Goal: Obtain resource: Obtain resource

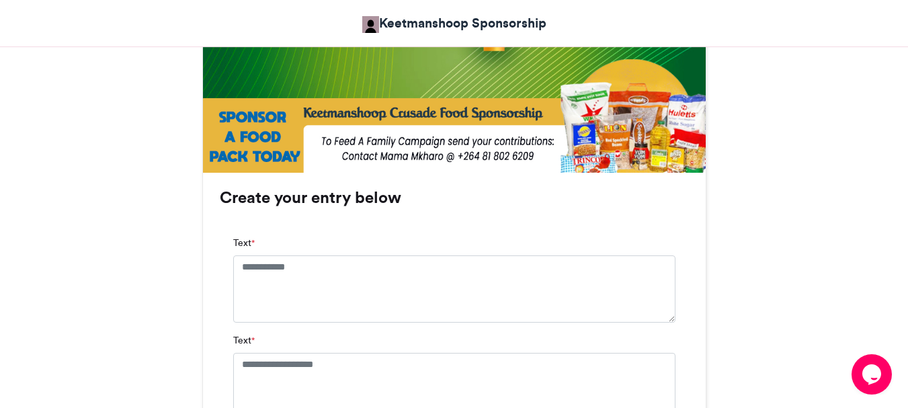
scroll to position [739, 0]
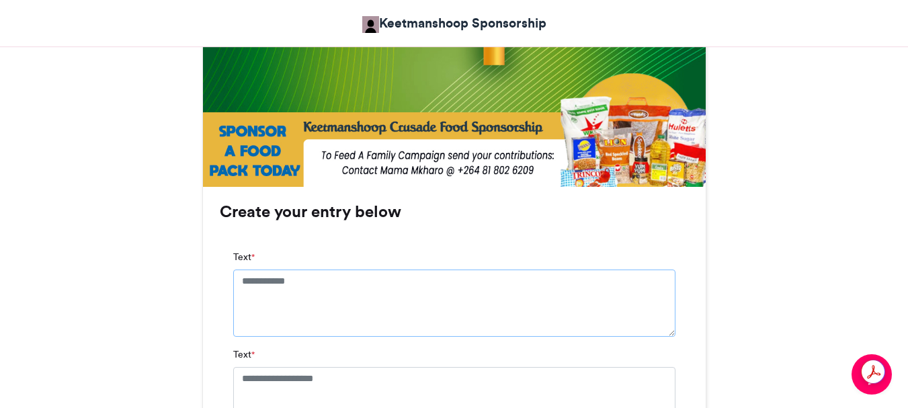
click at [240, 277] on textarea "Text *" at bounding box center [454, 303] width 442 height 67
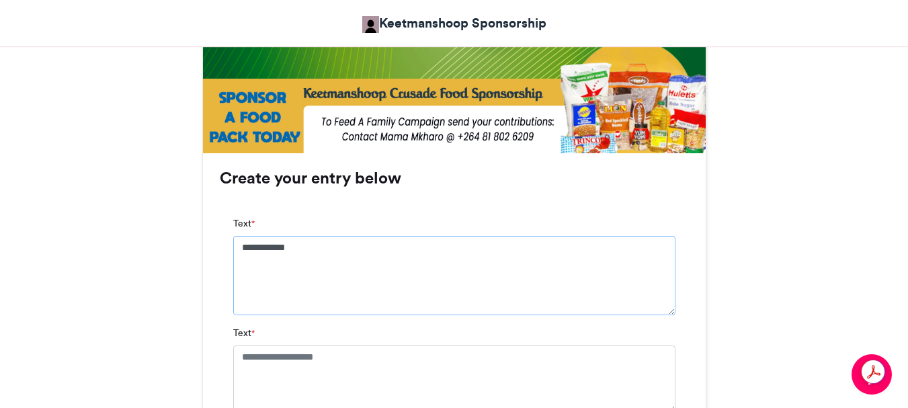
scroll to position [807, 0]
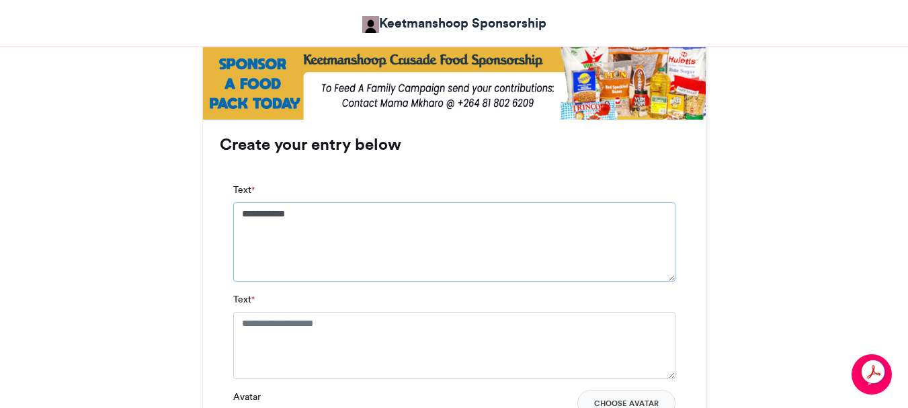
type textarea "**********"
click at [240, 321] on textarea "Text *" at bounding box center [454, 345] width 442 height 67
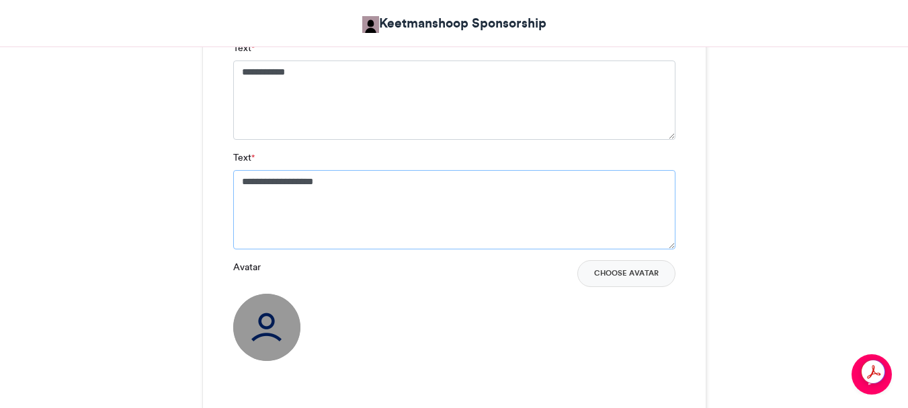
scroll to position [1008, 0]
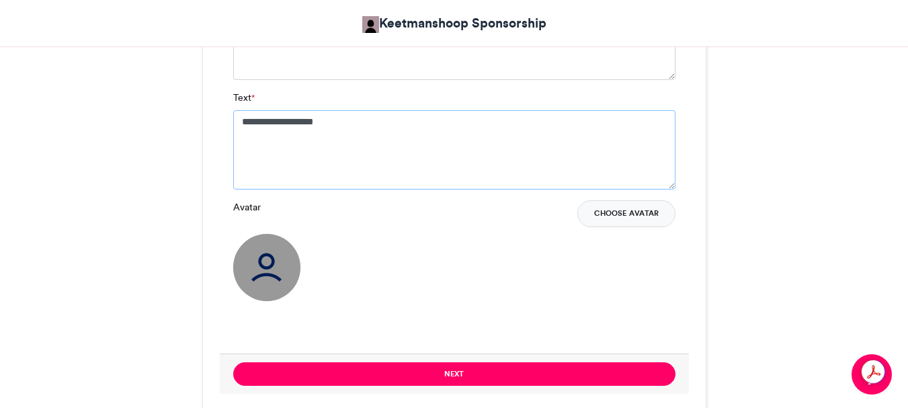
type textarea "**********"
click at [624, 212] on button "Choose Avatar" at bounding box center [626, 213] width 98 height 27
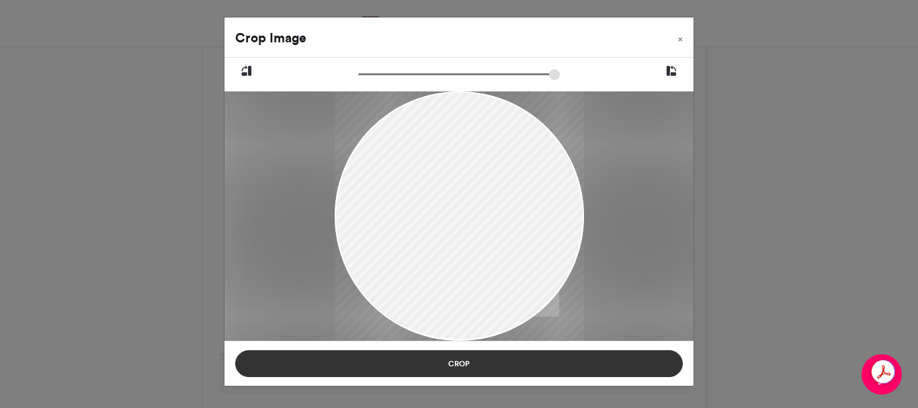
click at [456, 364] on button "Crop" at bounding box center [459, 363] width 448 height 27
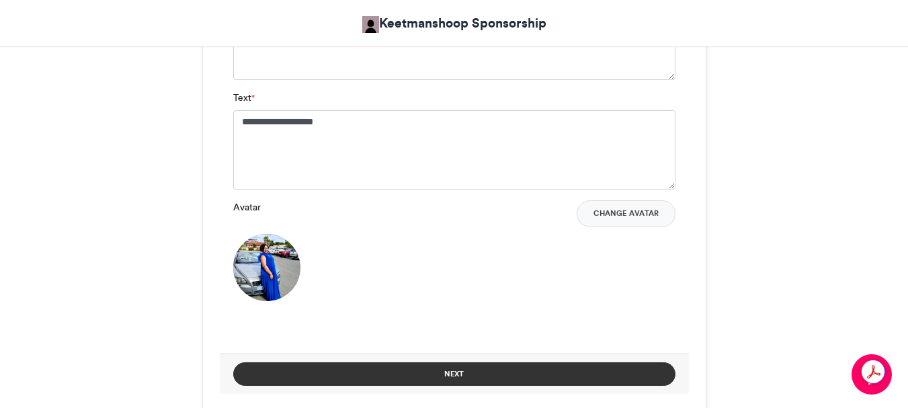
click at [456, 375] on button "Next" at bounding box center [454, 374] width 442 height 24
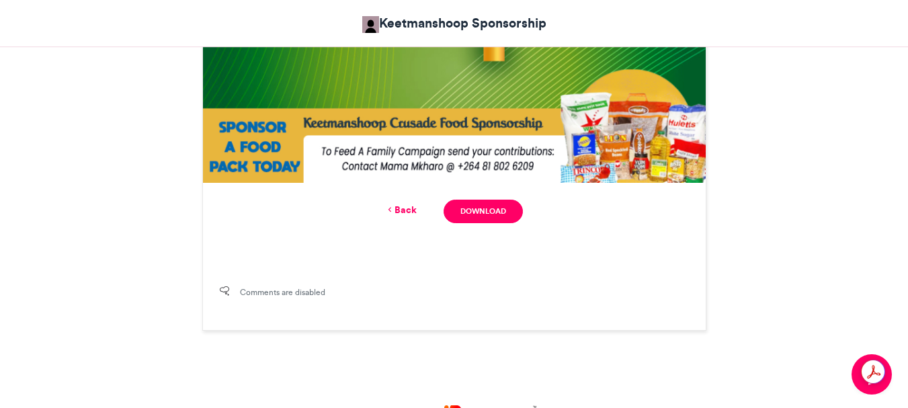
scroll to position [745, 0]
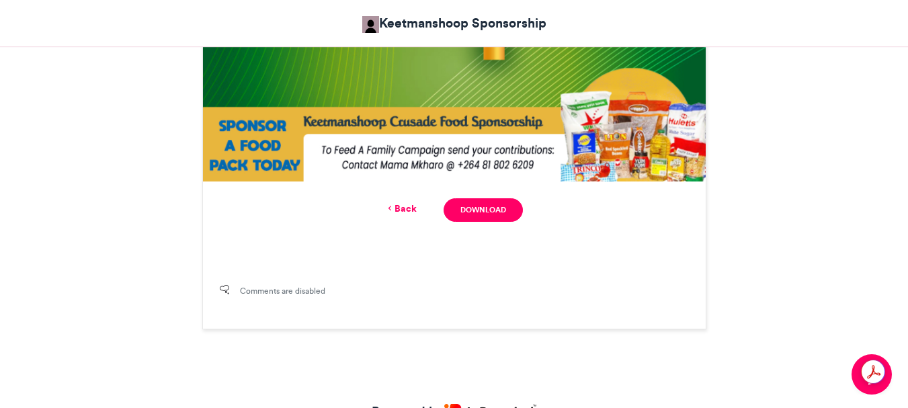
click at [472, 210] on link "Download" at bounding box center [483, 210] width 79 height 24
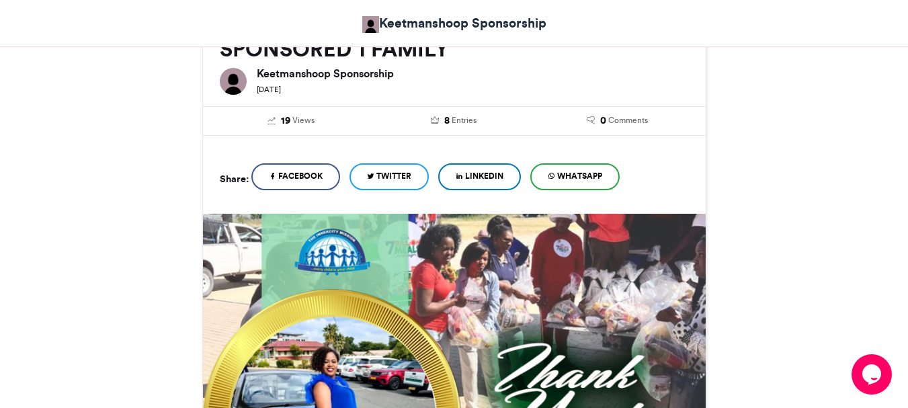
scroll to position [207, 0]
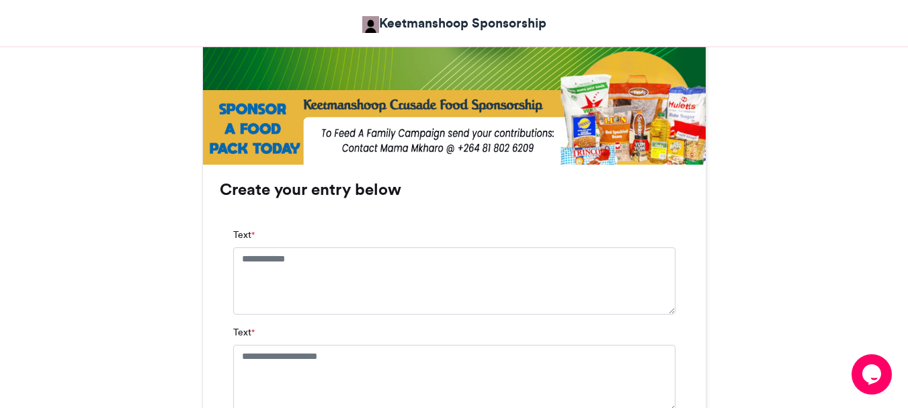
scroll to position [739, 0]
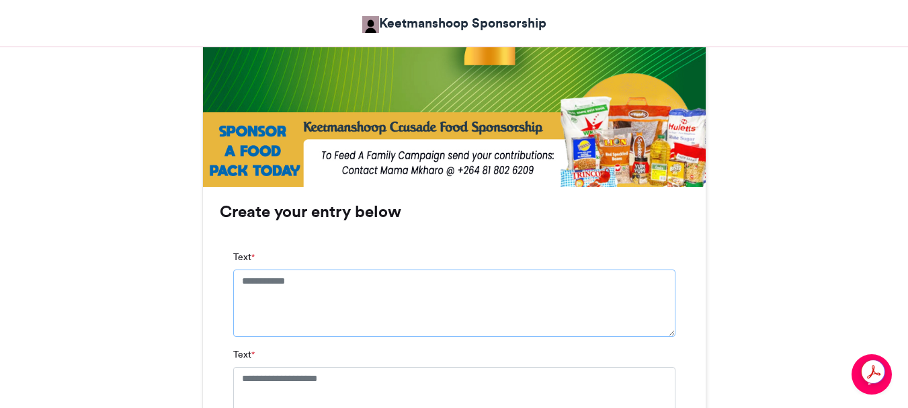
click at [239, 284] on textarea "Text *" at bounding box center [454, 303] width 442 height 67
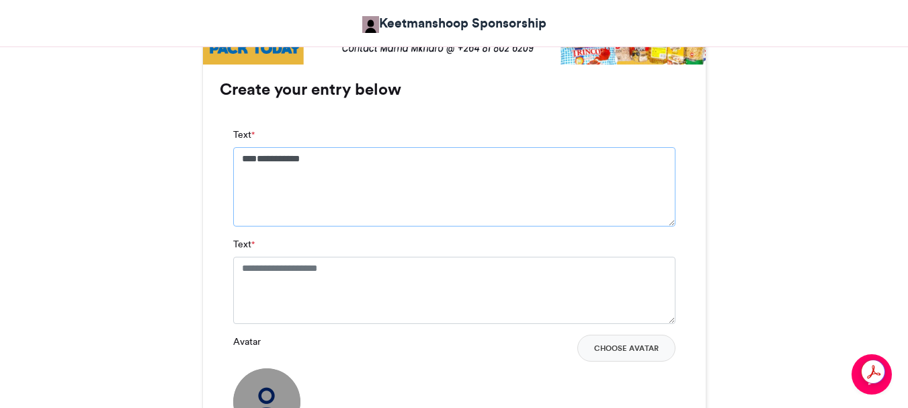
scroll to position [874, 0]
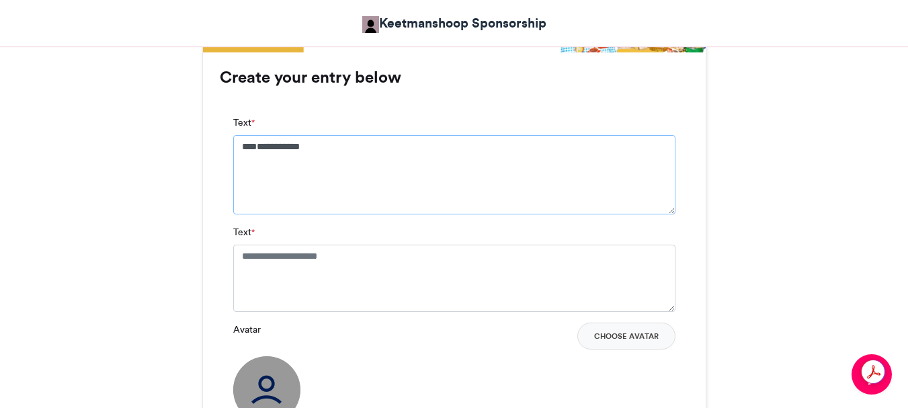
type textarea "**********"
click at [239, 253] on textarea "Text *" at bounding box center [454, 278] width 442 height 67
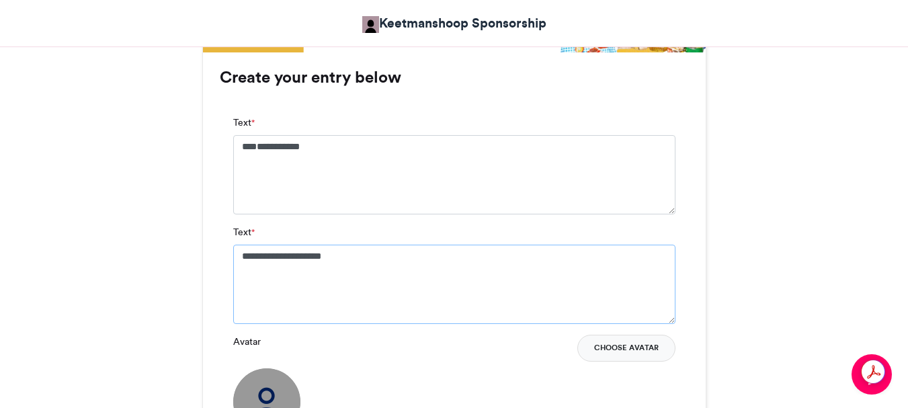
type textarea "**********"
click at [629, 344] on button "Choose Avatar" at bounding box center [626, 348] width 98 height 27
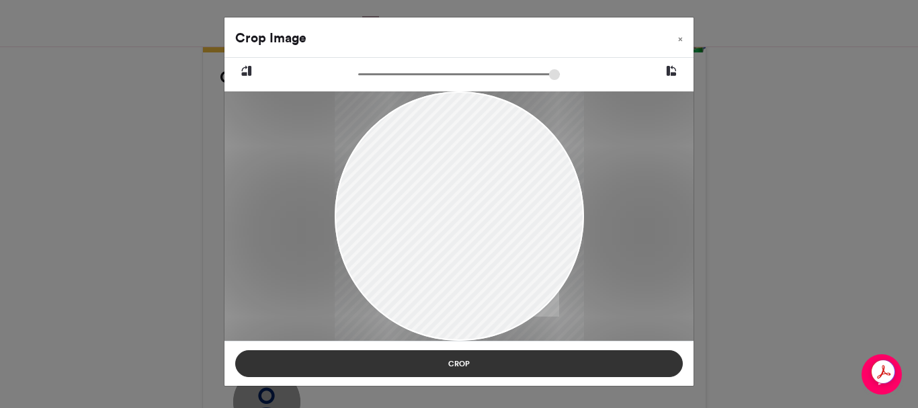
click at [462, 360] on button "Crop" at bounding box center [459, 363] width 448 height 27
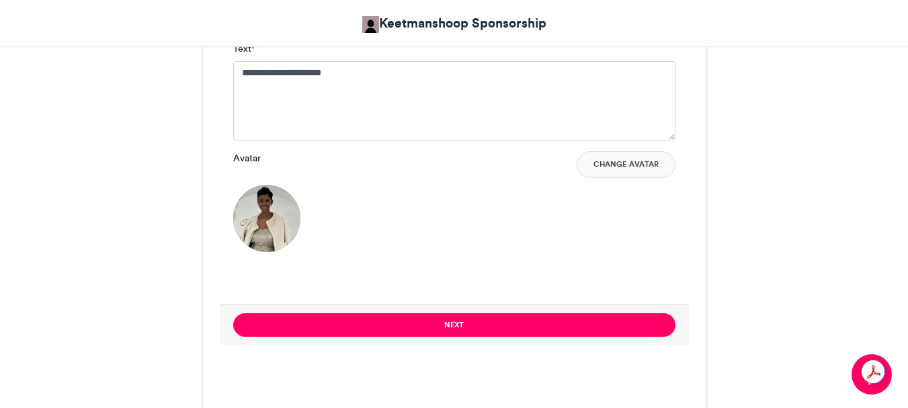
scroll to position [1076, 0]
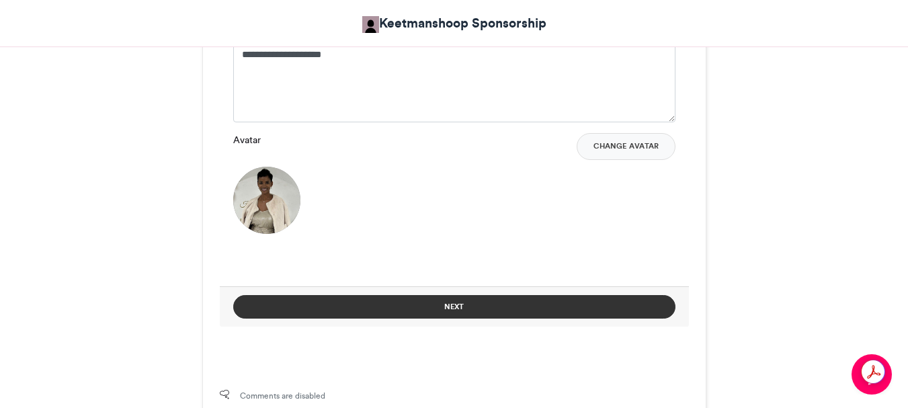
click at [441, 306] on button "Next" at bounding box center [454, 307] width 442 height 24
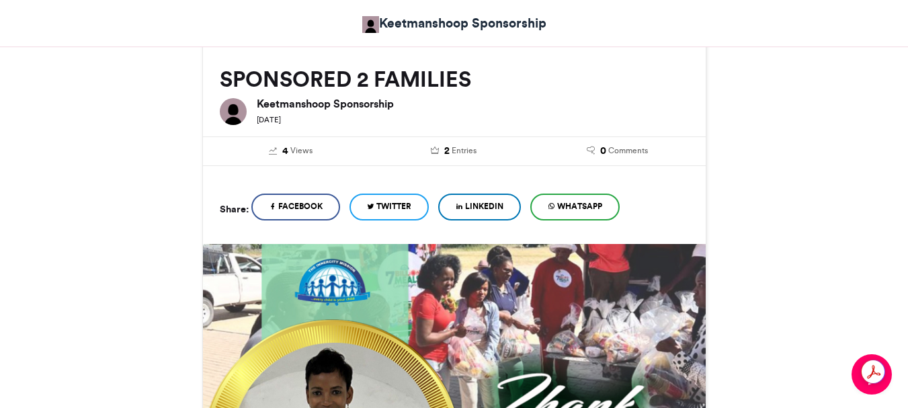
scroll to position [668, 0]
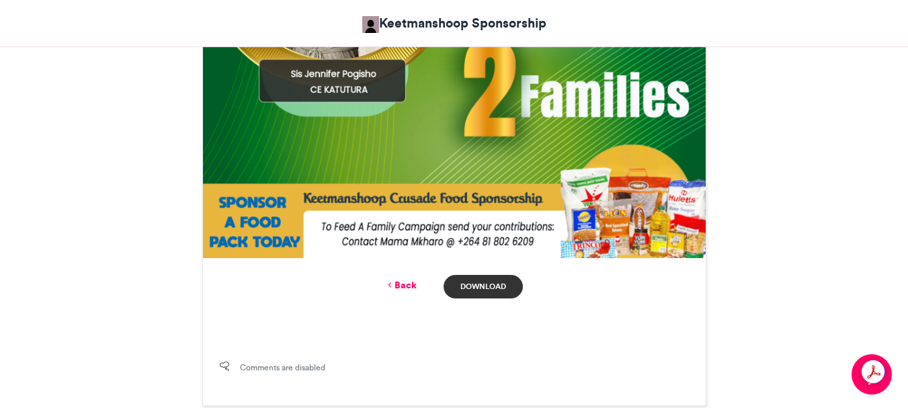
click at [481, 285] on link "Download" at bounding box center [483, 287] width 79 height 24
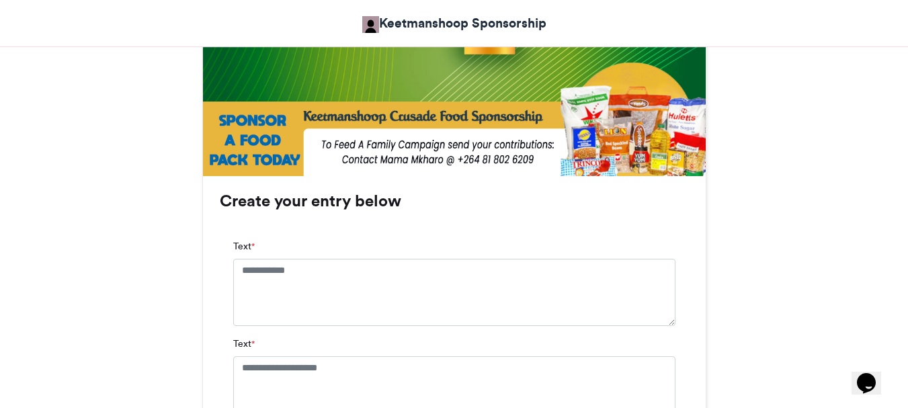
scroll to position [739, 0]
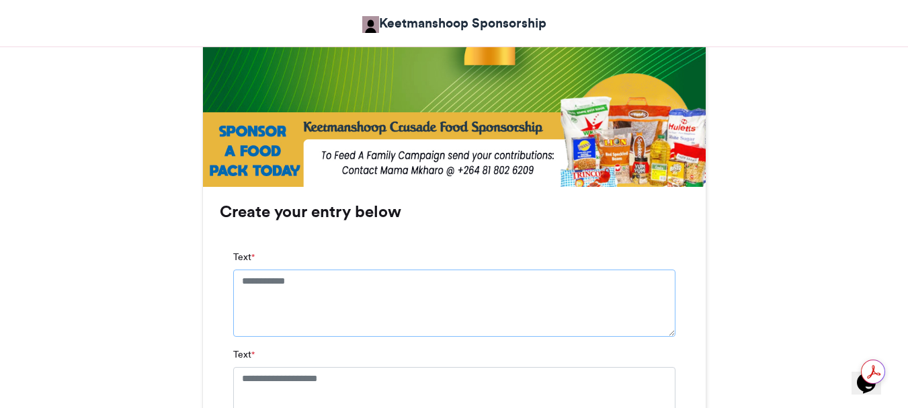
click at [256, 278] on textarea "Text *" at bounding box center [454, 303] width 442 height 67
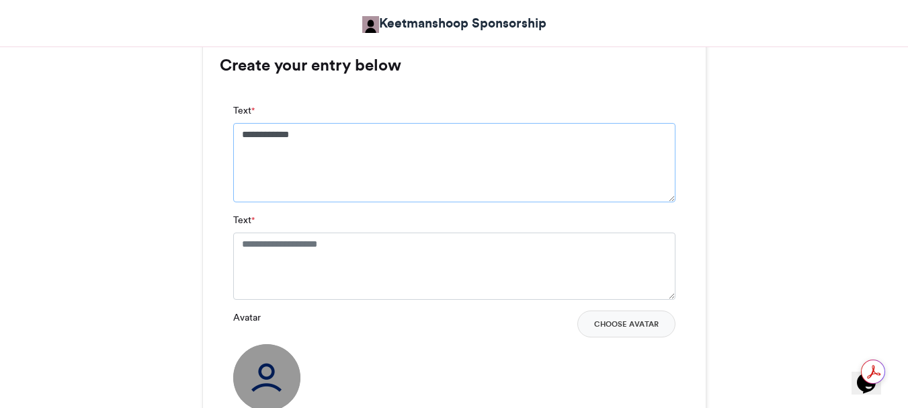
scroll to position [941, 0]
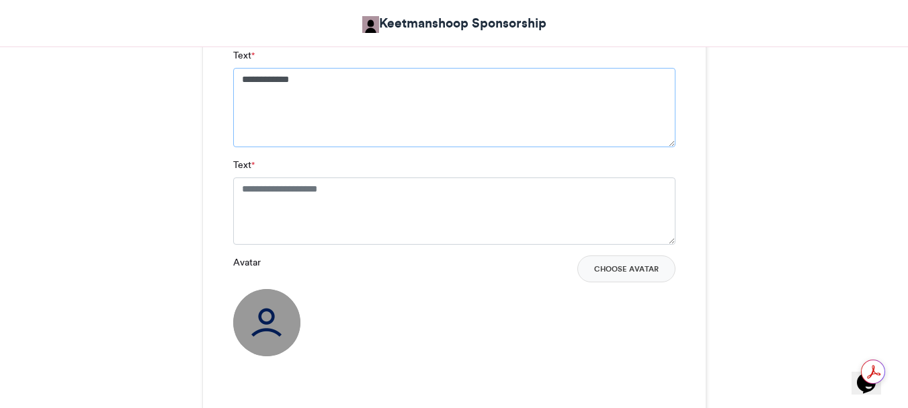
type textarea "**********"
click at [236, 186] on textarea "Text *" at bounding box center [454, 210] width 442 height 67
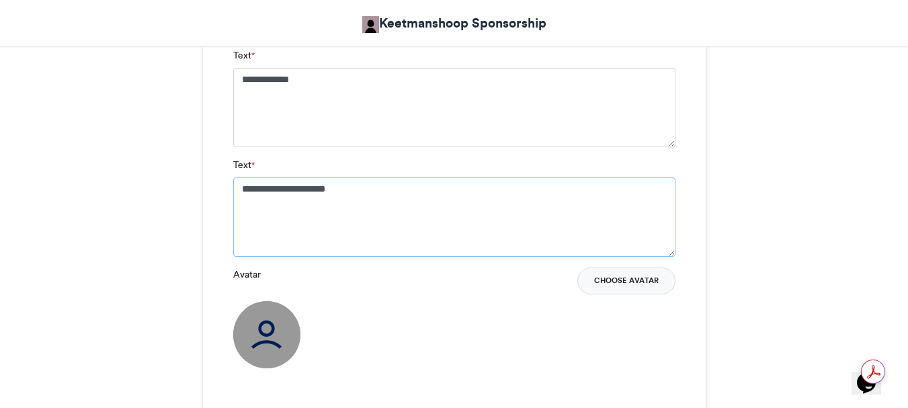
type textarea "**********"
click at [610, 278] on button "Choose Avatar" at bounding box center [626, 281] width 98 height 27
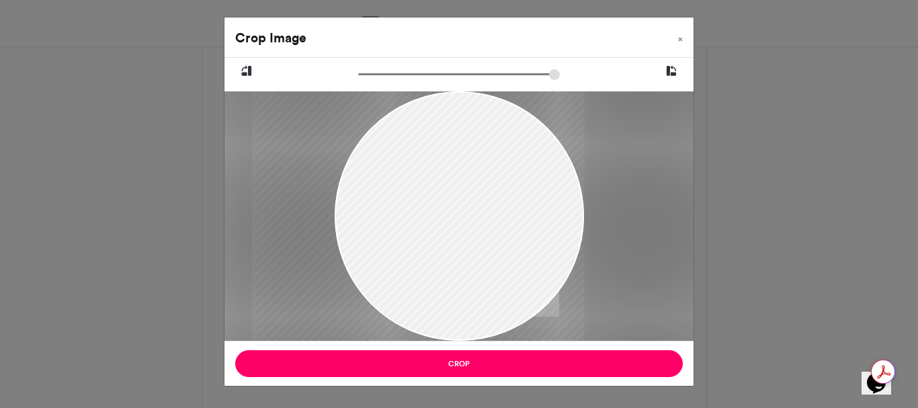
drag, startPoint x: 405, startPoint y: 202, endPoint x: 353, endPoint y: 222, distance: 55.6
click at [344, 222] on div at bounding box center [418, 215] width 333 height 249
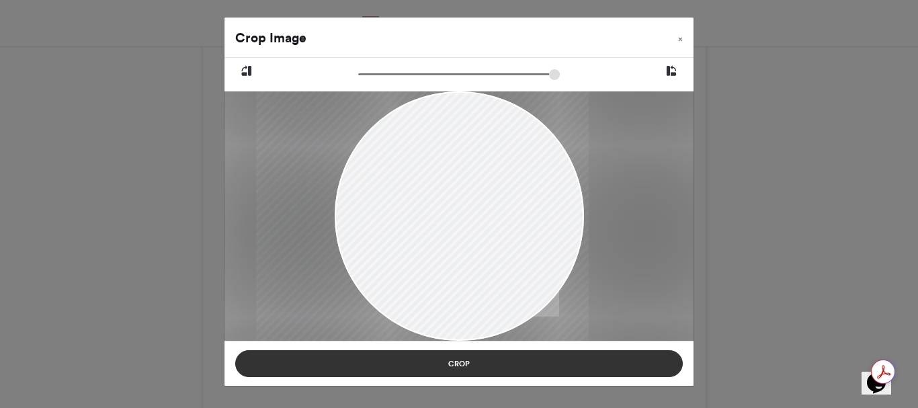
click at [455, 362] on button "Crop" at bounding box center [459, 363] width 448 height 27
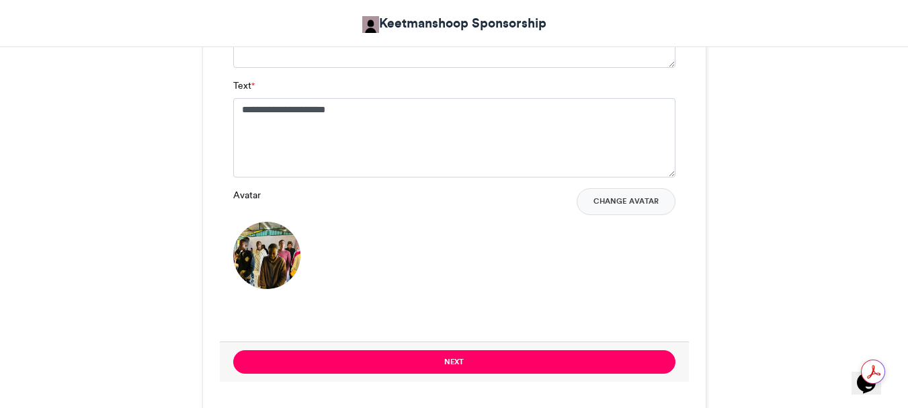
scroll to position [1143, 0]
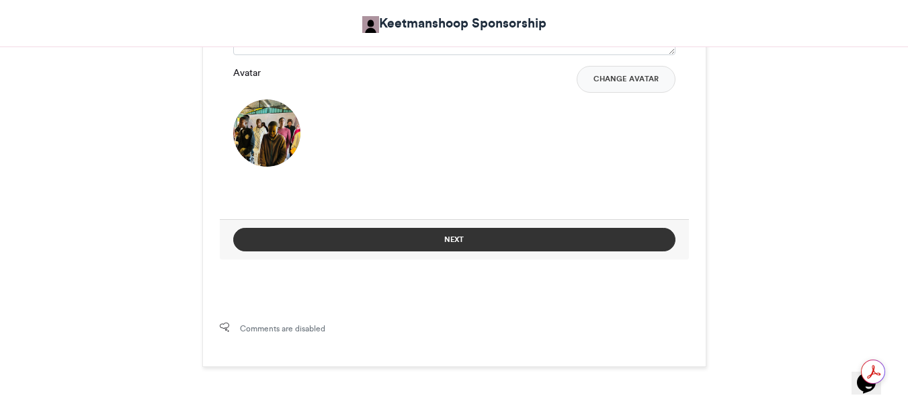
click at [449, 238] on button "Next" at bounding box center [454, 240] width 442 height 24
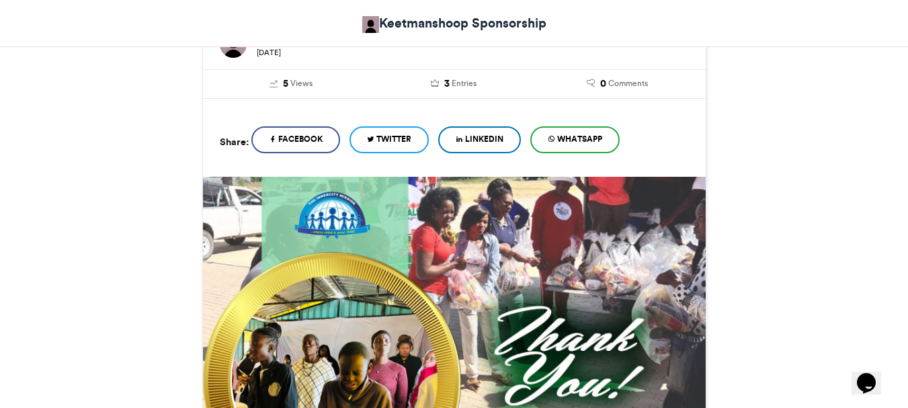
scroll to position [735, 0]
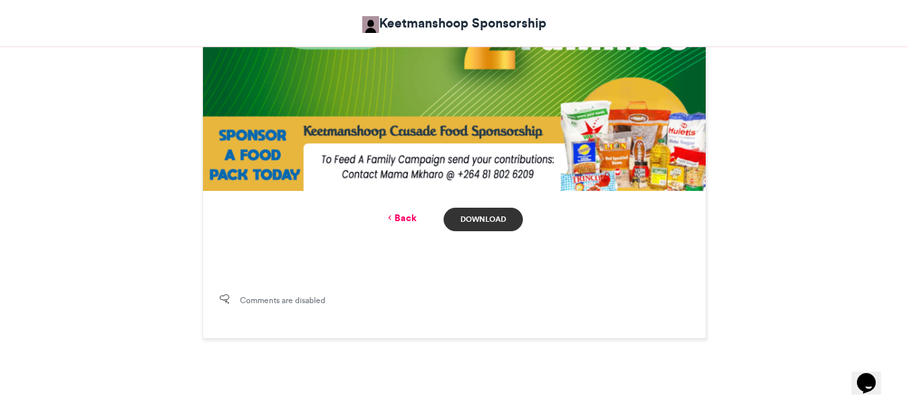
click at [482, 218] on link "Download" at bounding box center [483, 220] width 79 height 24
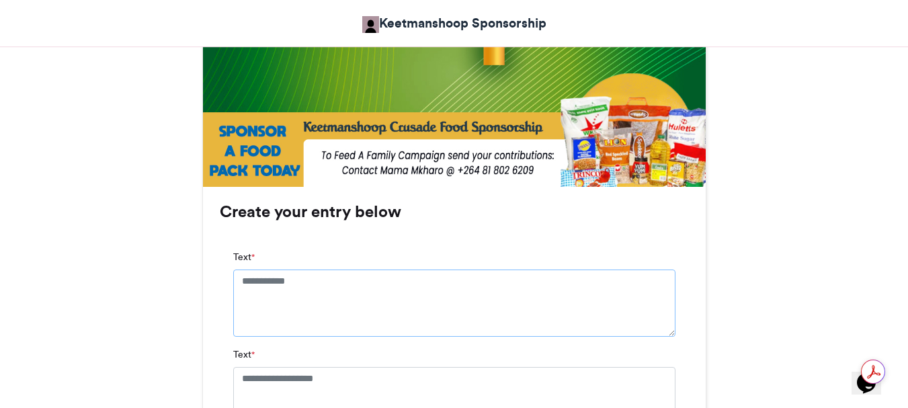
click at [241, 282] on textarea "Text *" at bounding box center [454, 303] width 442 height 67
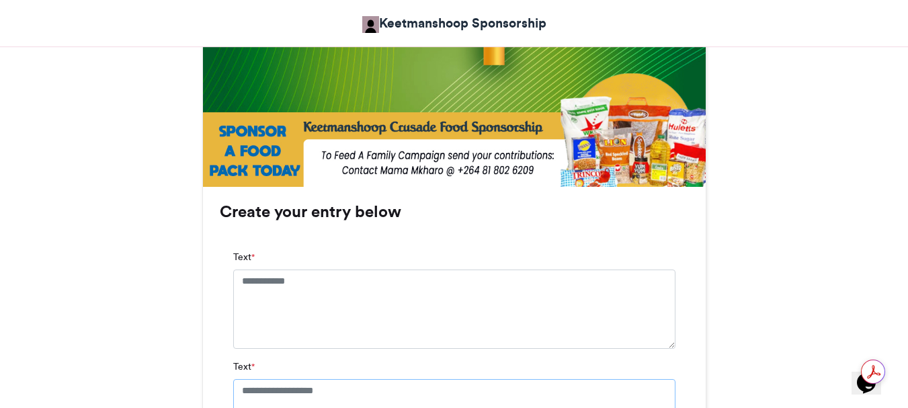
click at [241, 391] on textarea "Text *" at bounding box center [454, 412] width 442 height 67
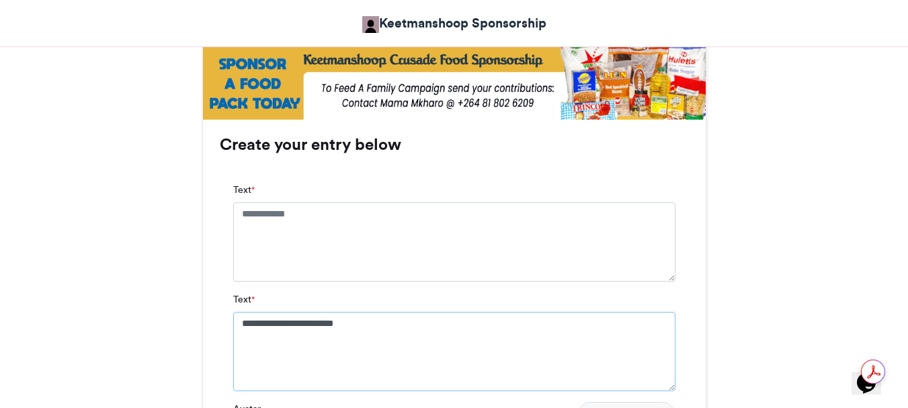
scroll to position [874, 0]
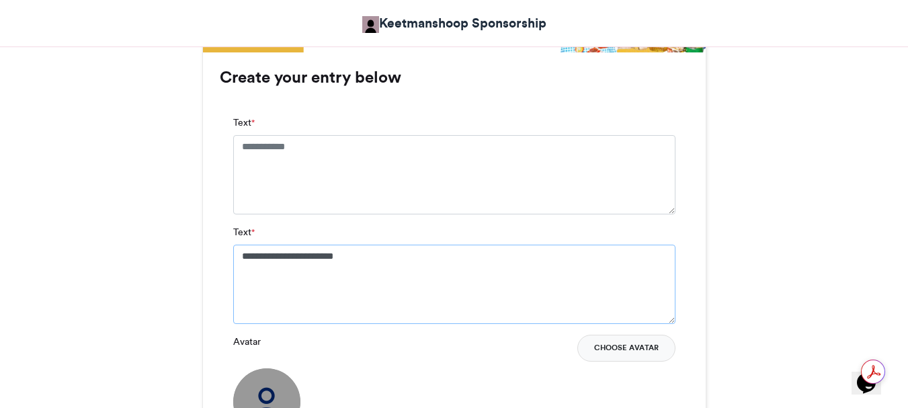
type textarea "**********"
click at [647, 348] on button "Choose Avatar" at bounding box center [626, 348] width 98 height 27
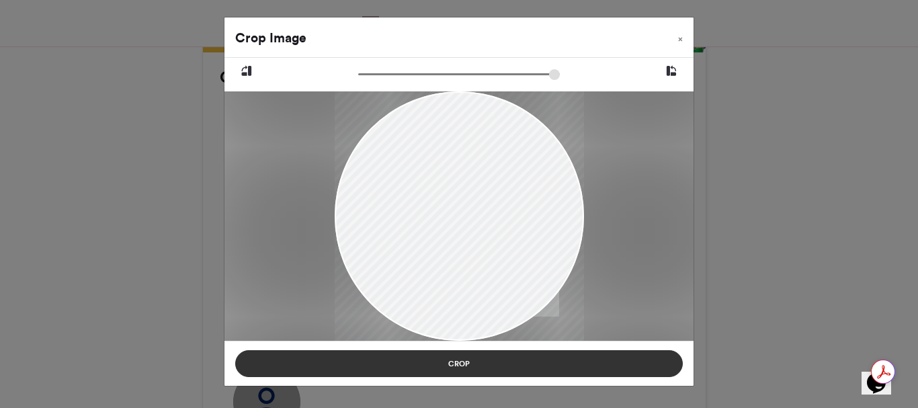
click at [458, 364] on button "Crop" at bounding box center [459, 363] width 448 height 27
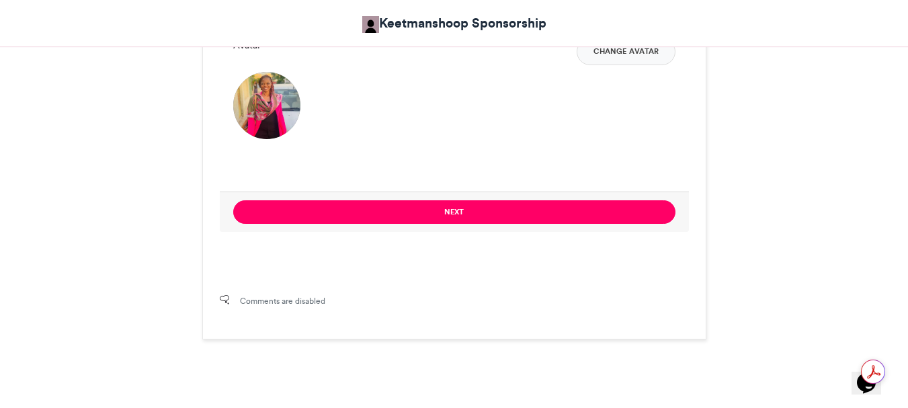
scroll to position [1210, 0]
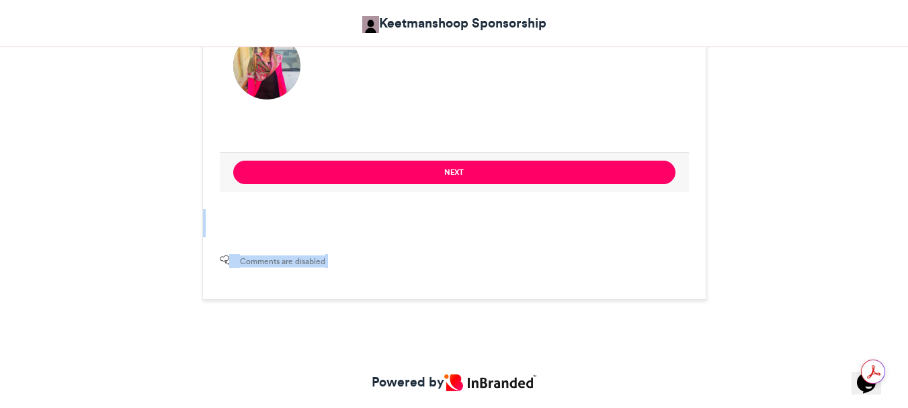
drag, startPoint x: 561, startPoint y: 286, endPoint x: 496, endPoint y: 195, distance: 111.8
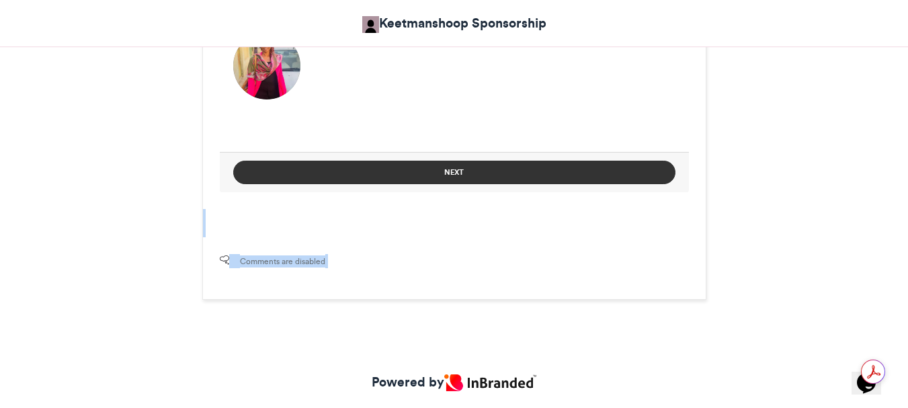
click at [457, 173] on button "Next" at bounding box center [454, 173] width 442 height 24
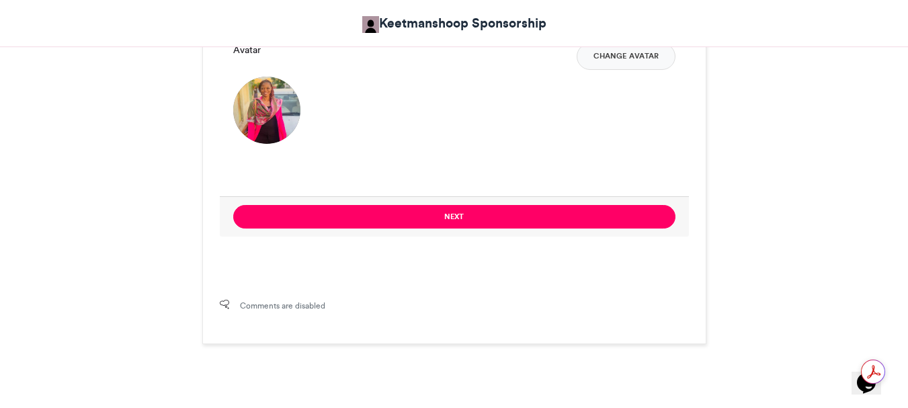
scroll to position [1248, 0]
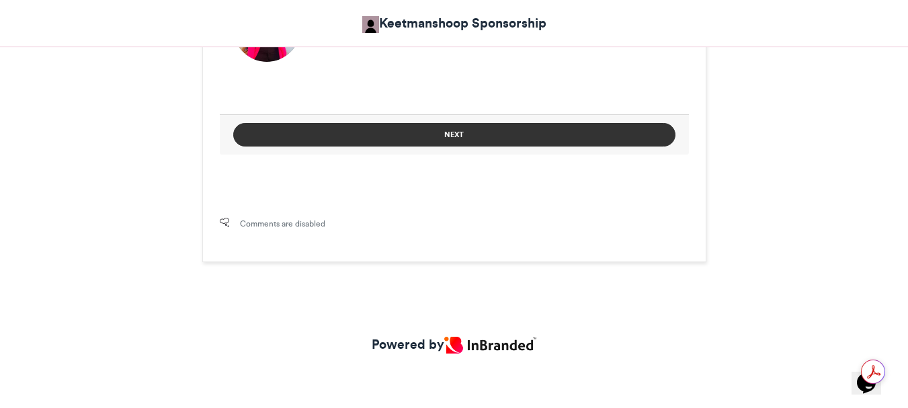
click at [465, 134] on button "Next" at bounding box center [454, 135] width 442 height 24
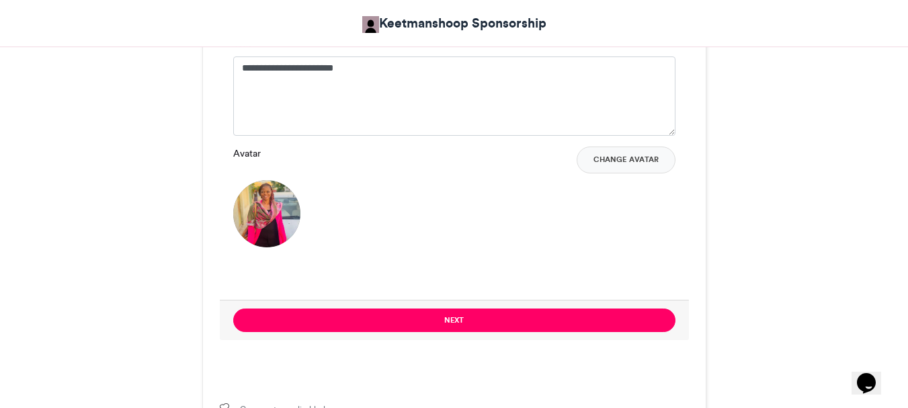
scroll to position [1077, 0]
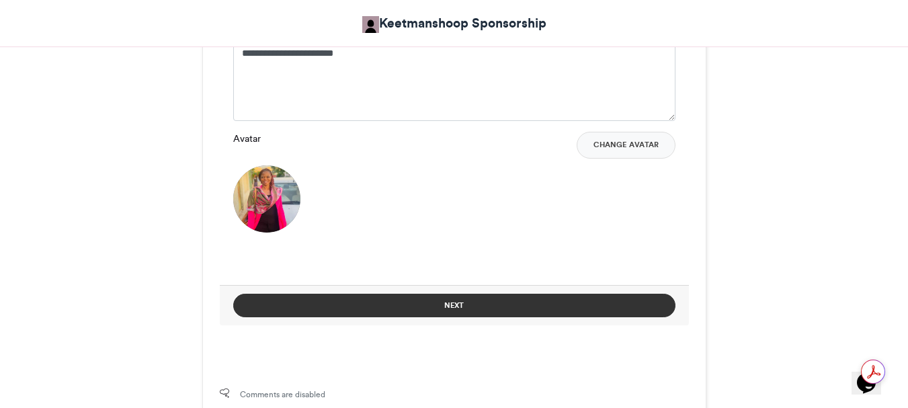
type textarea "**********"
click at [469, 304] on button "Next" at bounding box center [454, 306] width 442 height 24
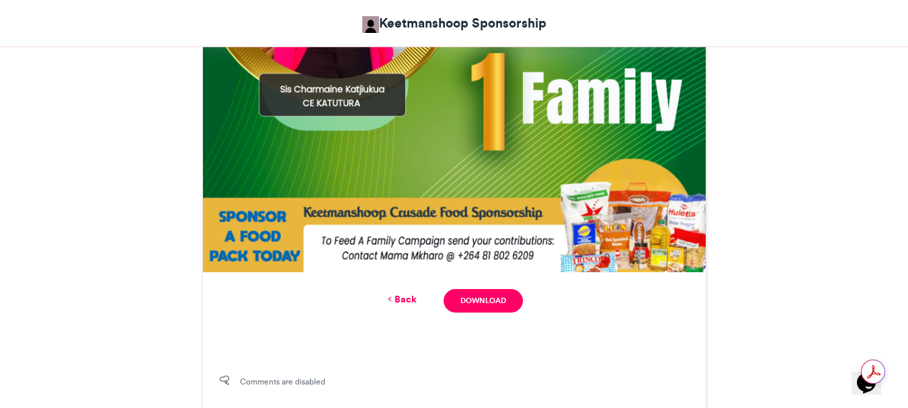
scroll to position [670, 0]
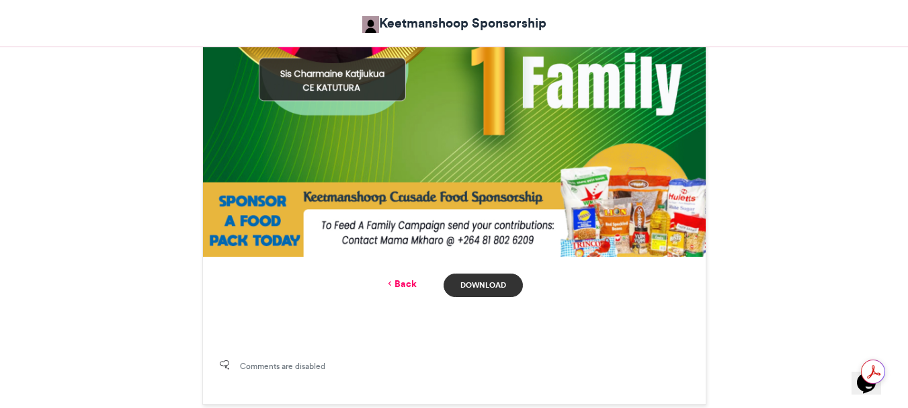
click at [468, 285] on link "Download" at bounding box center [483, 286] width 79 height 24
